Goal: Information Seeking & Learning: Learn about a topic

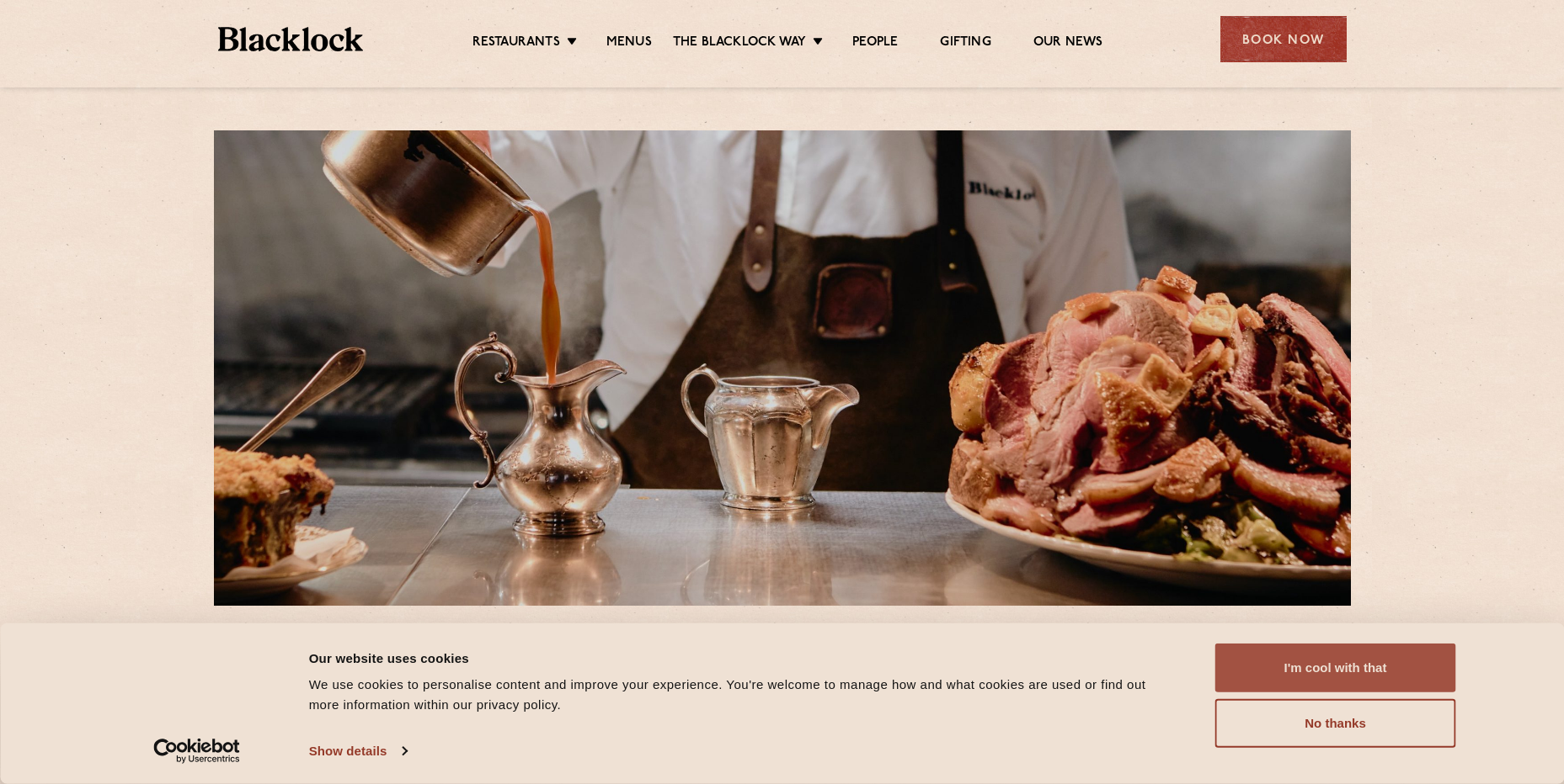
click at [1333, 679] on button "I'm cool with that" at bounding box center [1335, 668] width 240 height 48
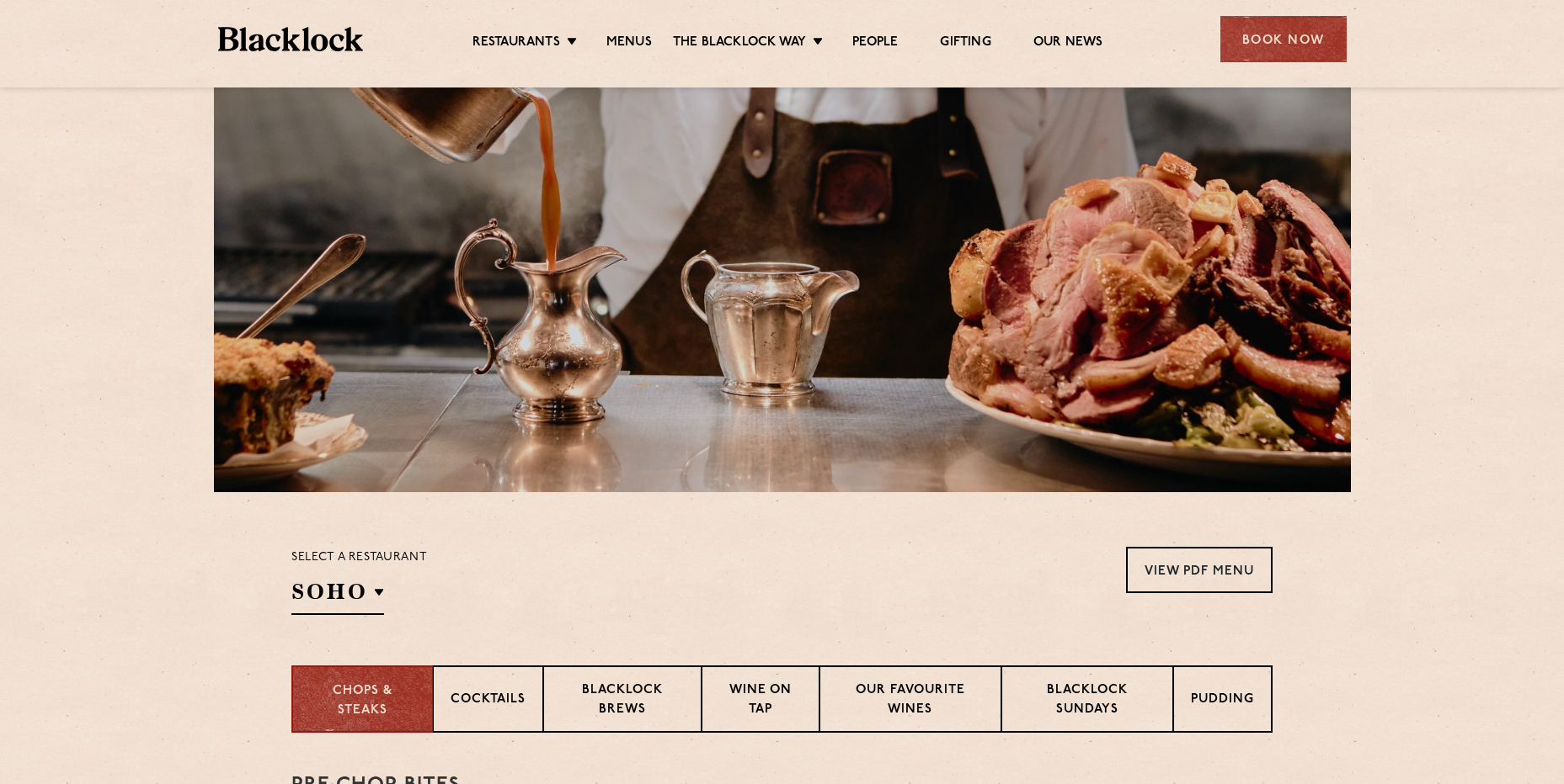
scroll to position [253, 0]
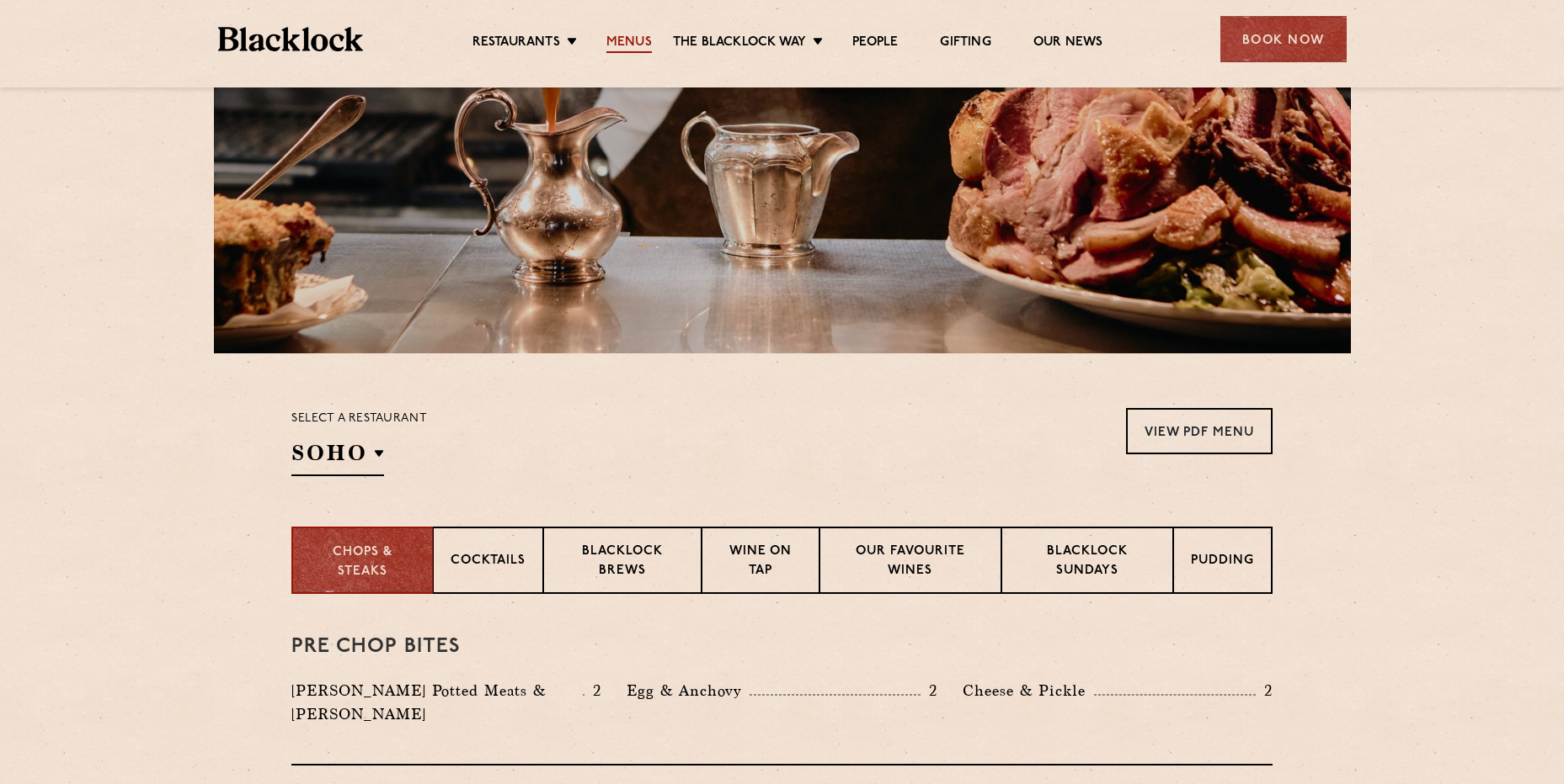
click at [609, 42] on link "Menus" at bounding box center [628, 44] width 46 height 18
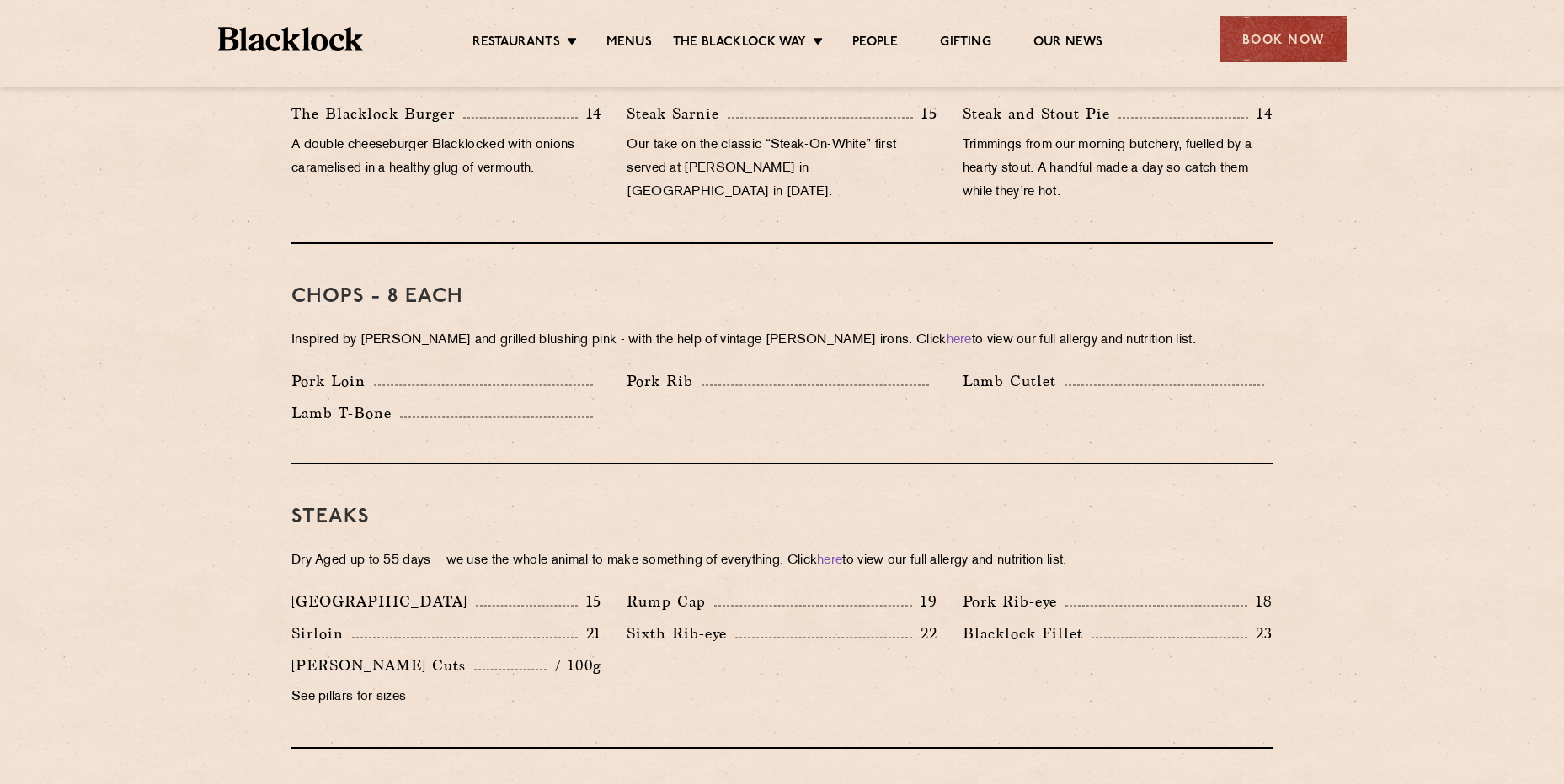
scroll to position [1263, 0]
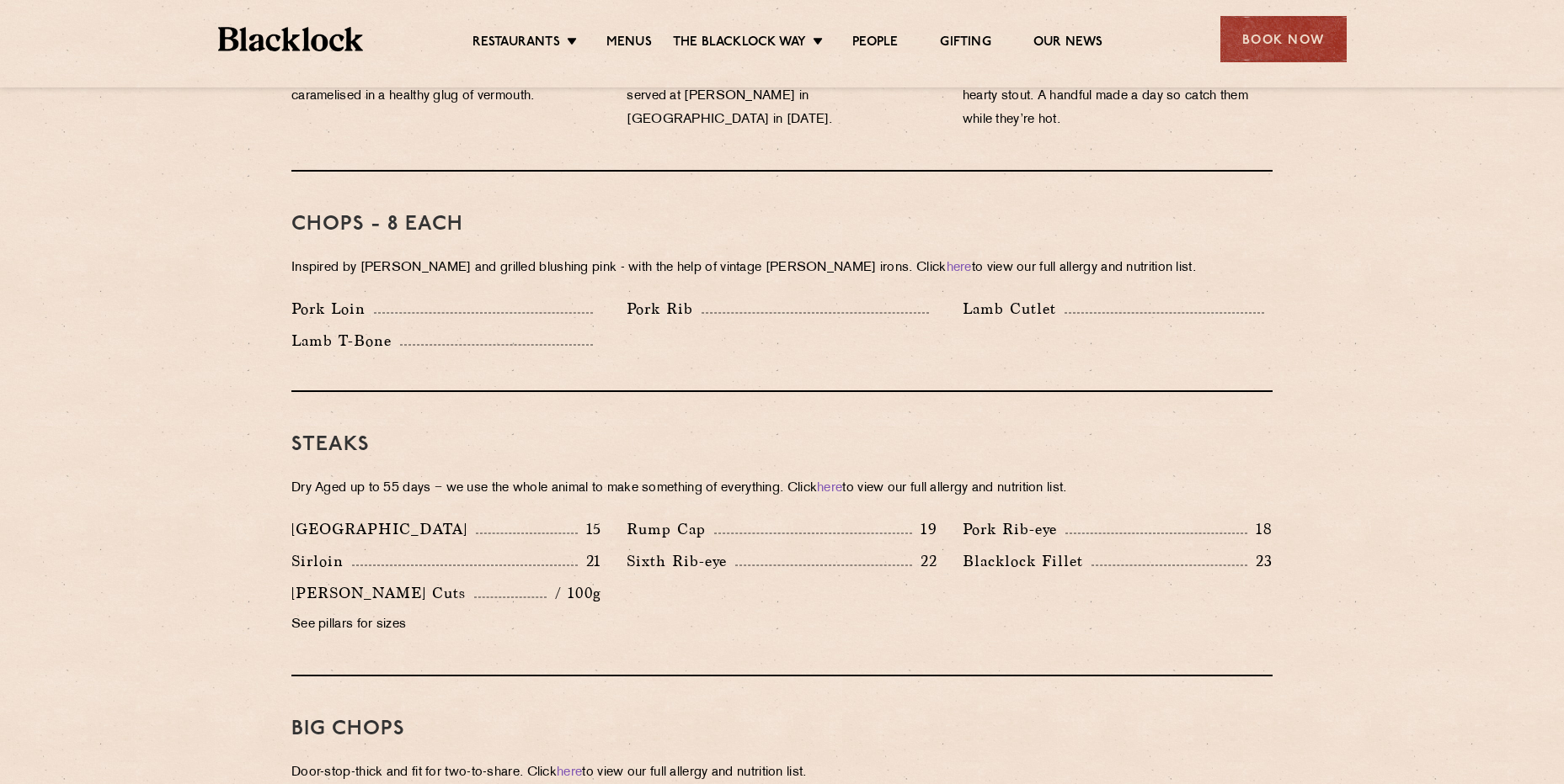
click at [474, 581] on div "[PERSON_NAME] Cuts / 100g" at bounding box center [446, 593] width 310 height 23
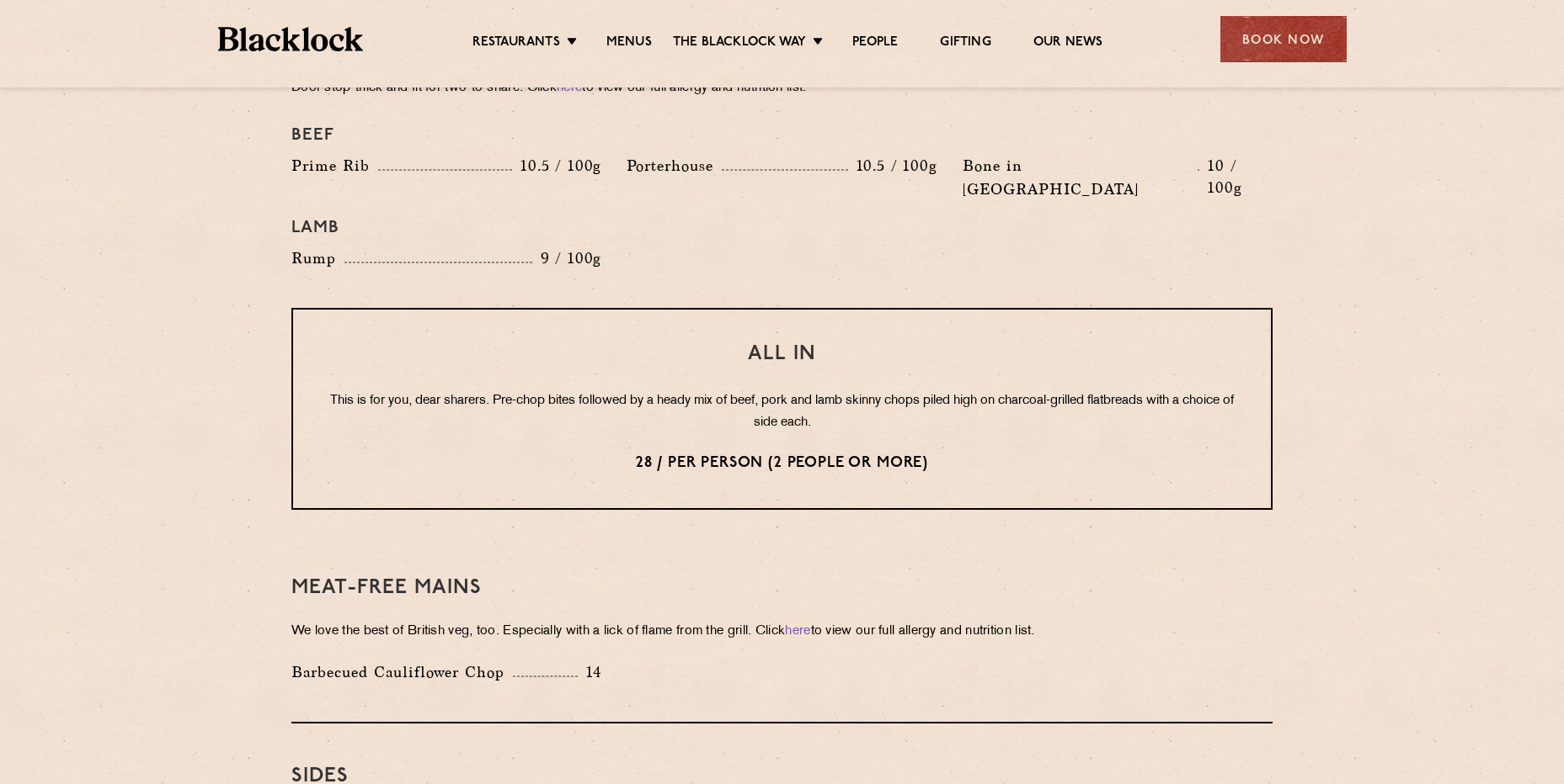
scroll to position [1683, 0]
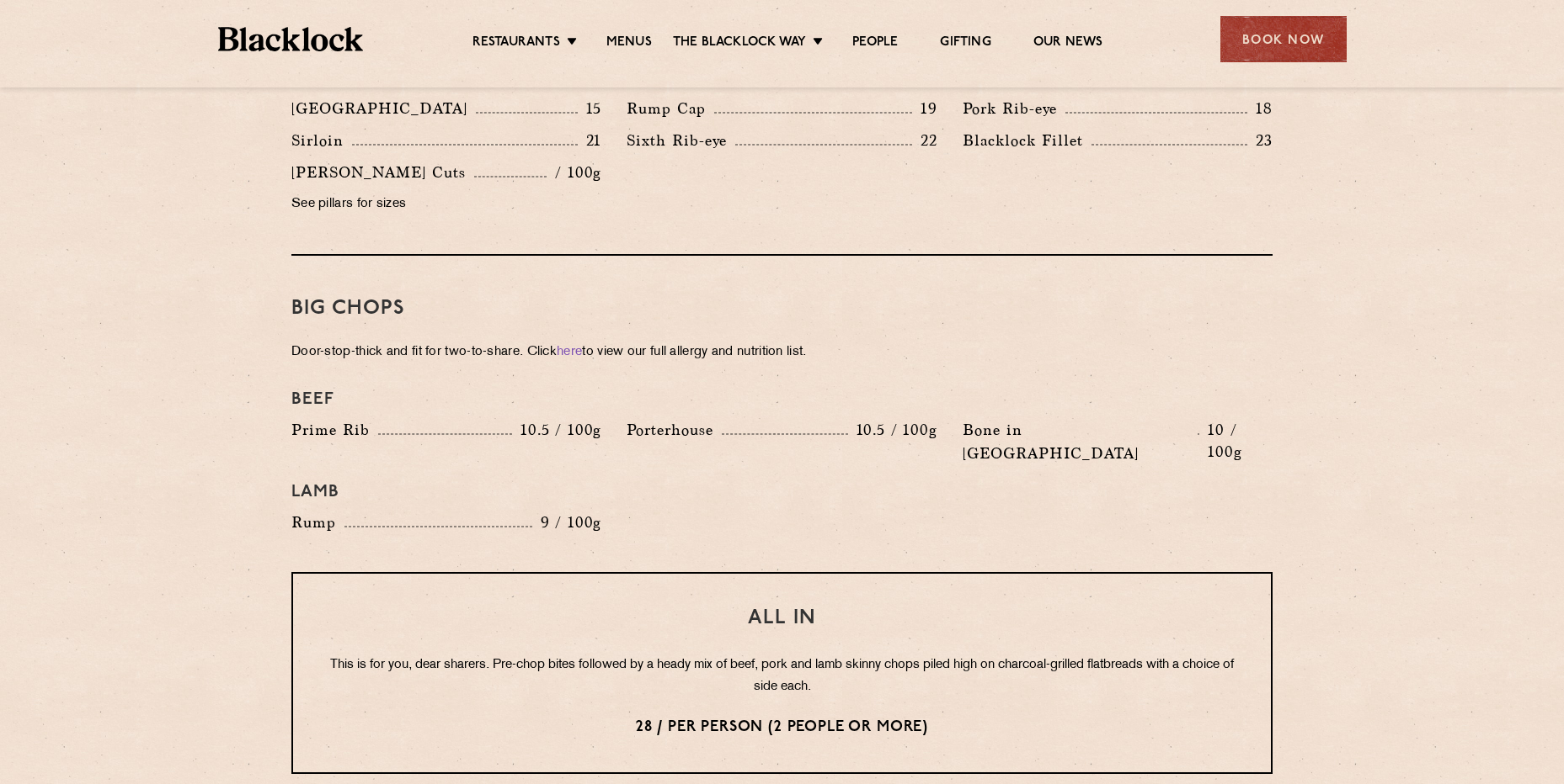
click at [1146, 489] on div "Beef Prime Rib 10.5 / 100g Porterhouse 10.5 / 100g Bone in Sirloin 10 / 100g La…" at bounding box center [782, 461] width 1006 height 162
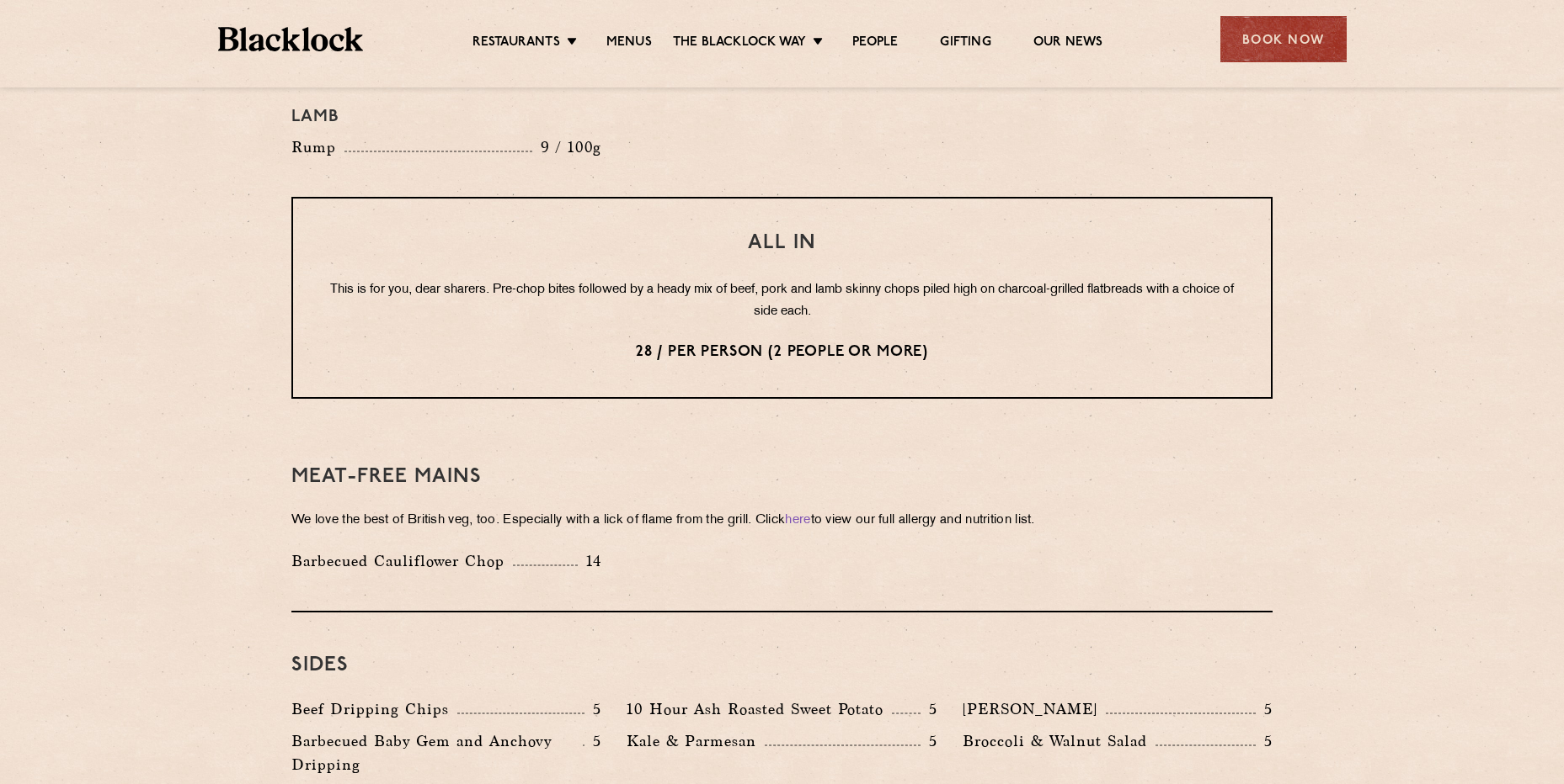
scroll to position [2188, 0]
